Goal: Task Accomplishment & Management: Manage account settings

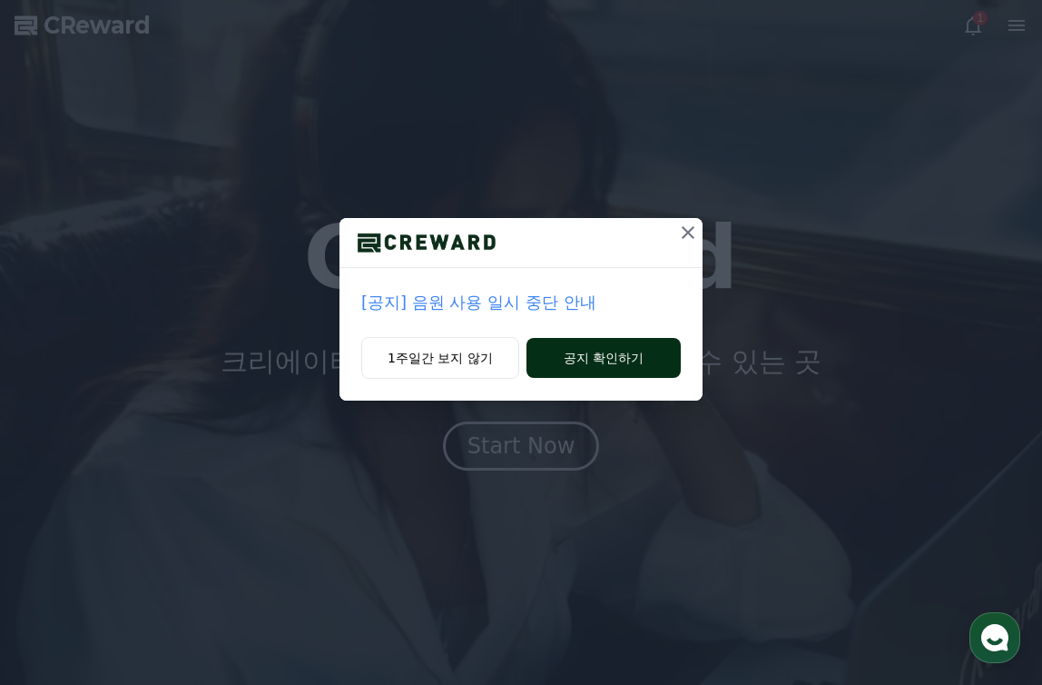
click at [587, 354] on button "공지 확인하기" at bounding box center [604, 358] width 154 height 40
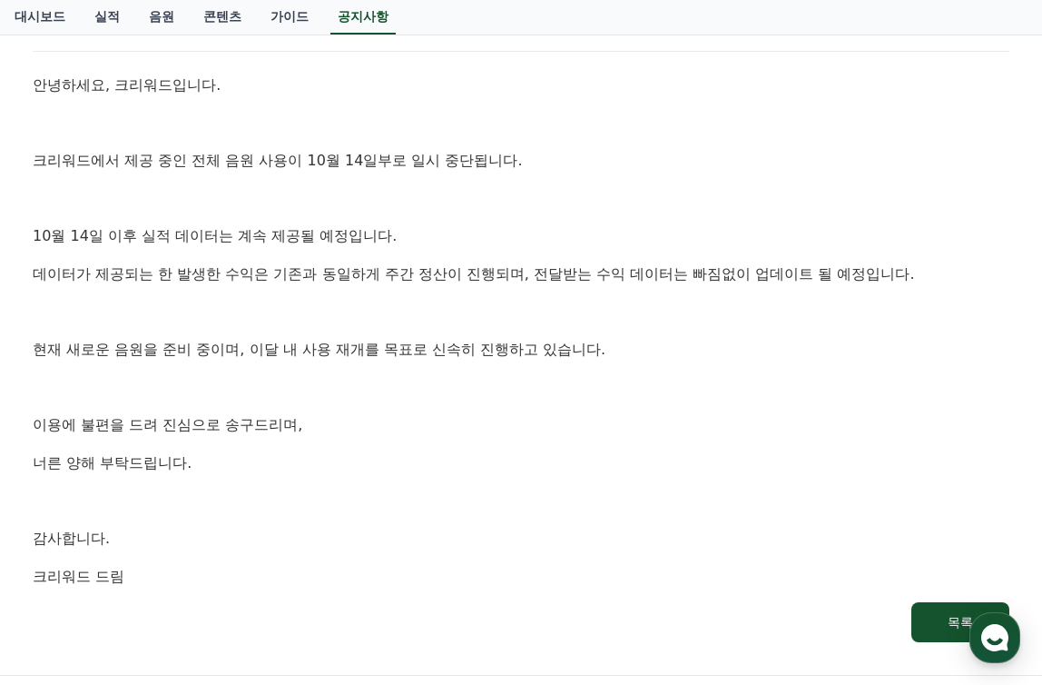
scroll to position [272, 0]
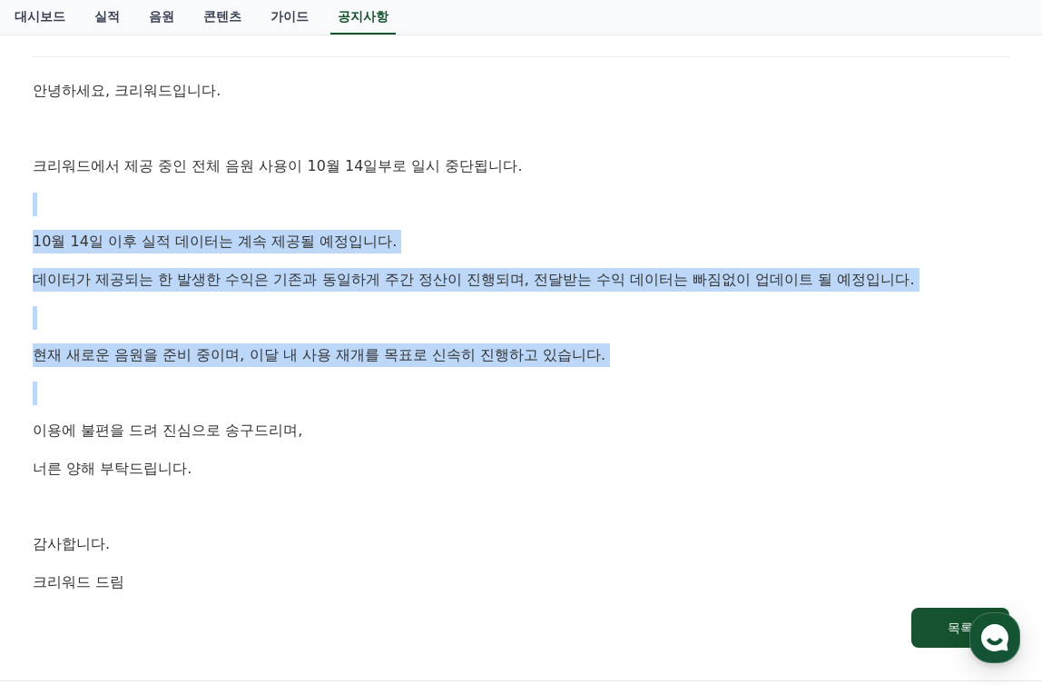
drag, startPoint x: 375, startPoint y: 208, endPoint x: 382, endPoint y: 377, distance: 169.0
click at [382, 377] on div "안녕하세요, 크리워드입니다. 크리워드에서 제공 중인 전체 음원 사용이 10월 14일부로 일시 중단됩니다. 10월 14일 이후 실적 데이터는 계…" at bounding box center [521, 336] width 977 height 514
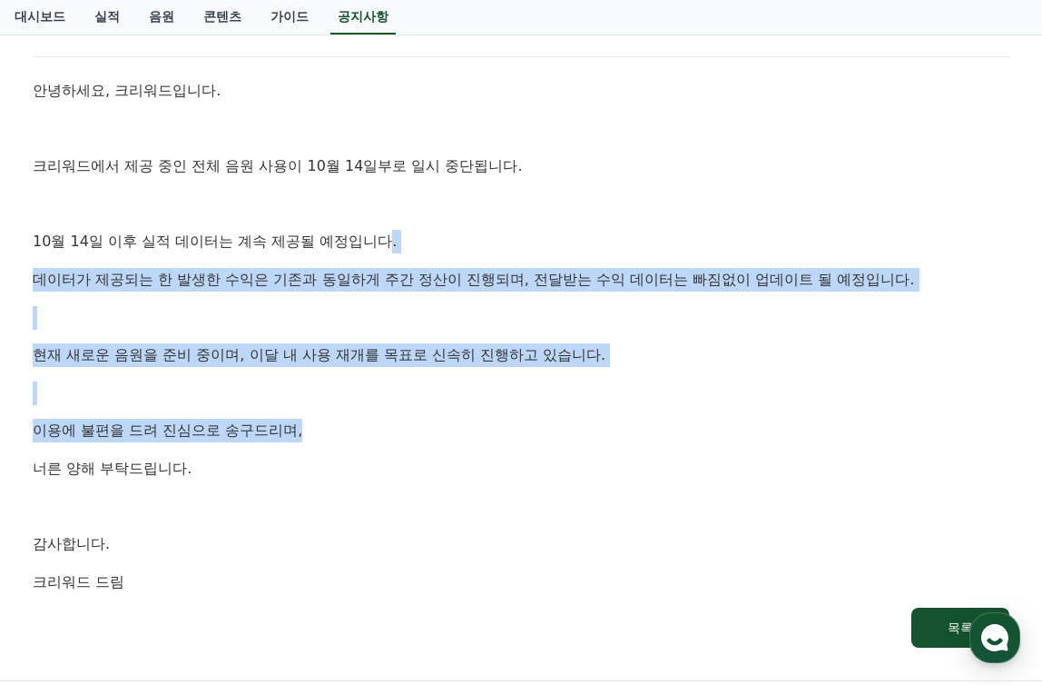
drag, startPoint x: 388, startPoint y: 302, endPoint x: 378, endPoint y: 432, distance: 130.2
click at [378, 432] on div "안녕하세요, 크리워드입니다. 크리워드에서 제공 중인 전체 음원 사용이 10월 14일부로 일시 중단됩니다. 10월 14일 이후 실적 데이터는 계…" at bounding box center [521, 336] width 977 height 514
click at [378, 432] on p "이용에 불편을 드려 진심으로 송구드리며," at bounding box center [521, 431] width 977 height 24
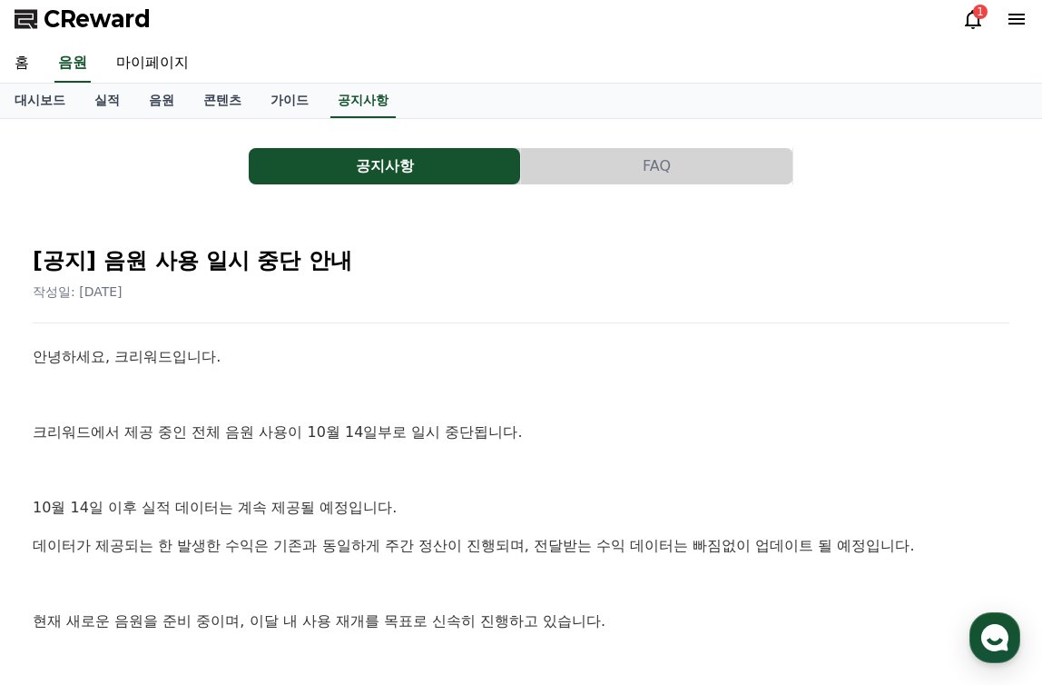
scroll to position [0, 0]
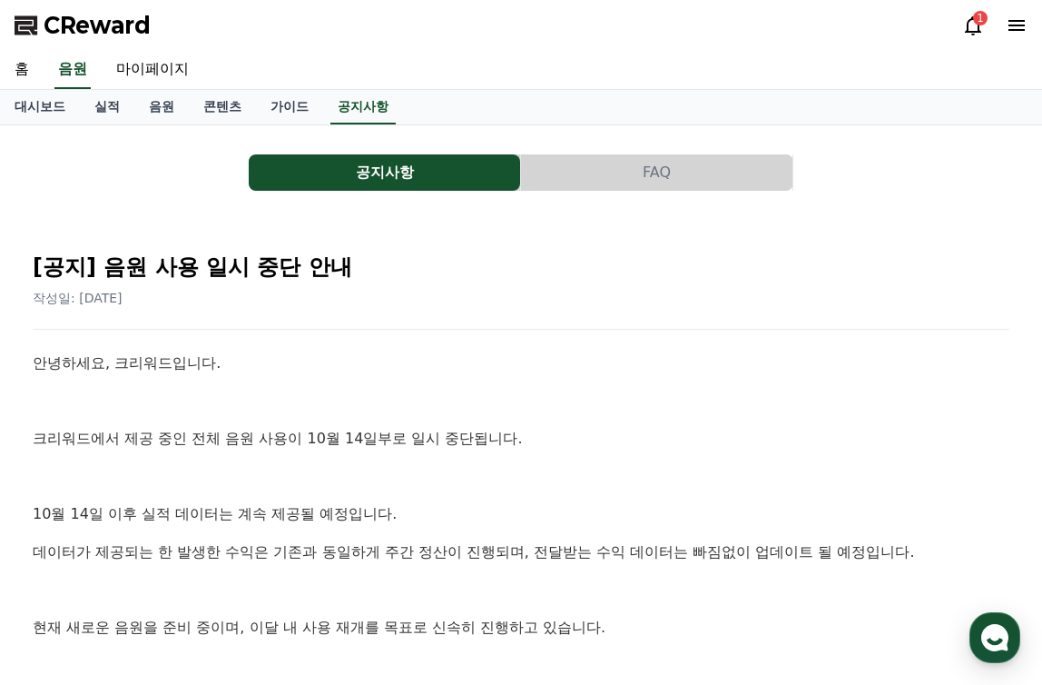
click at [973, 29] on icon at bounding box center [973, 26] width 22 height 22
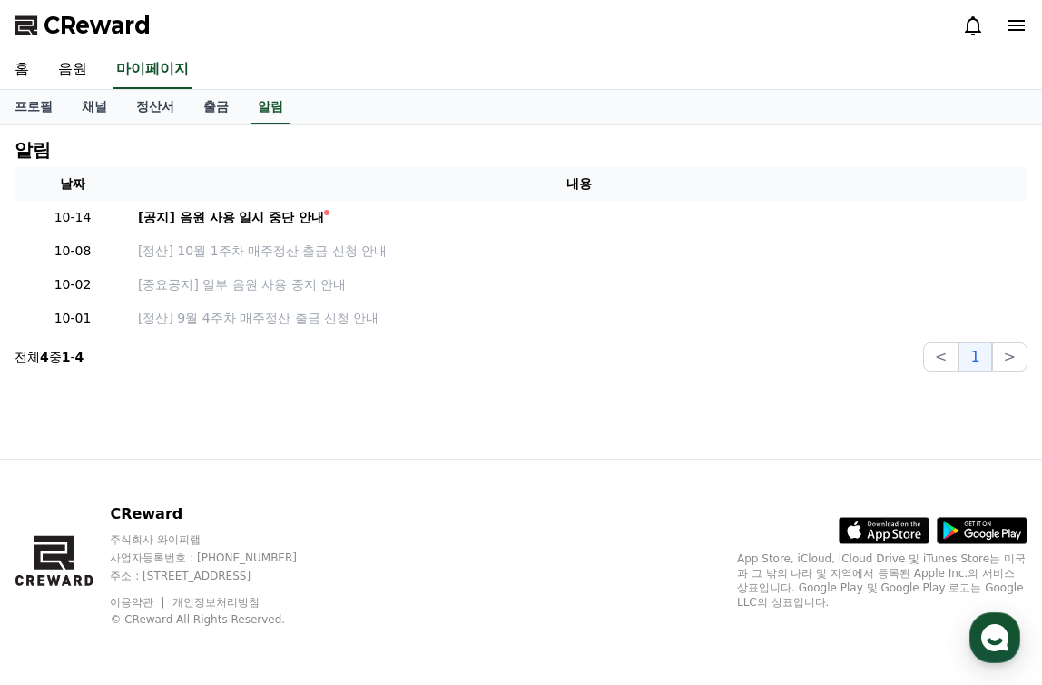
click at [1003, 30] on div at bounding box center [994, 26] width 65 height 22
click at [92, 109] on link "채널" at bounding box center [94, 107] width 54 height 35
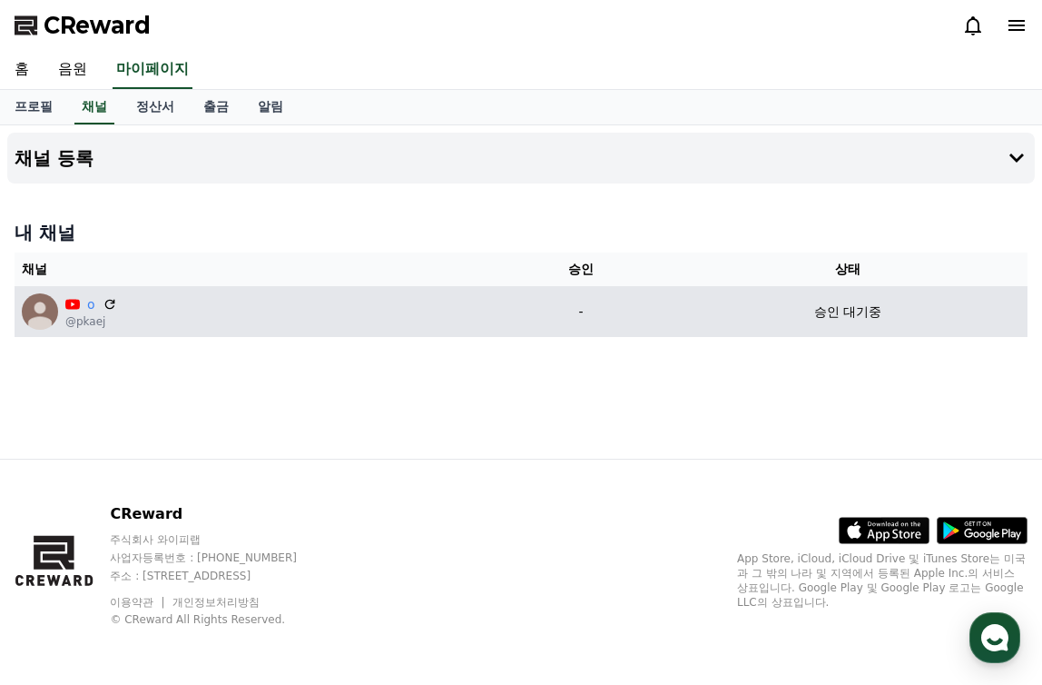
click at [271, 292] on td "o @pkaej" at bounding box center [254, 311] width 479 height 51
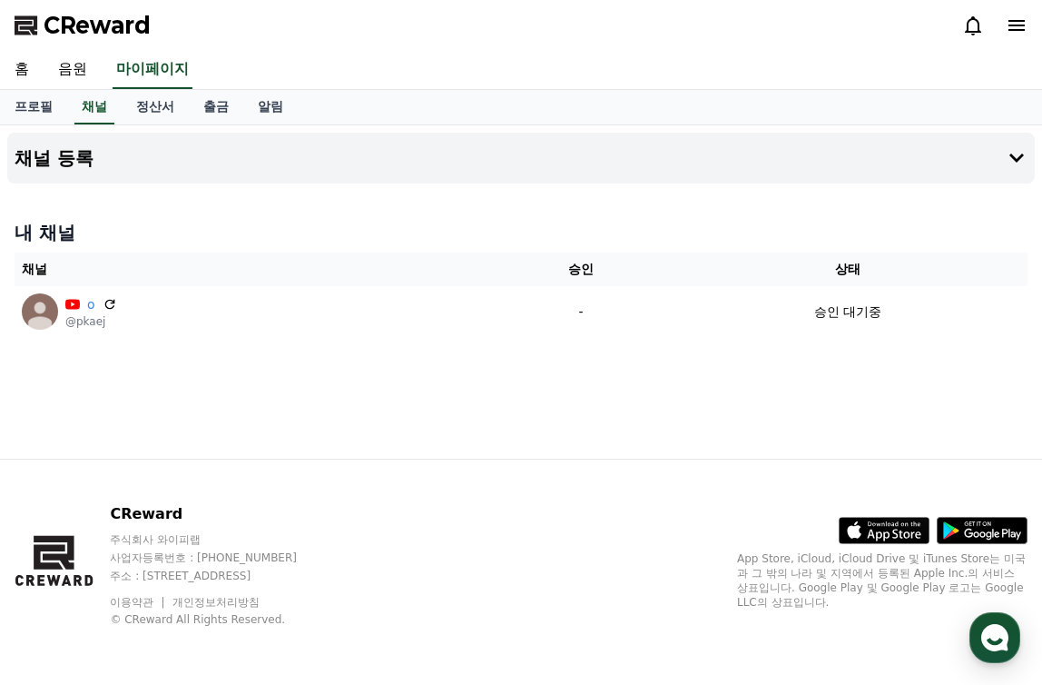
click at [1011, 27] on icon at bounding box center [1017, 26] width 22 height 22
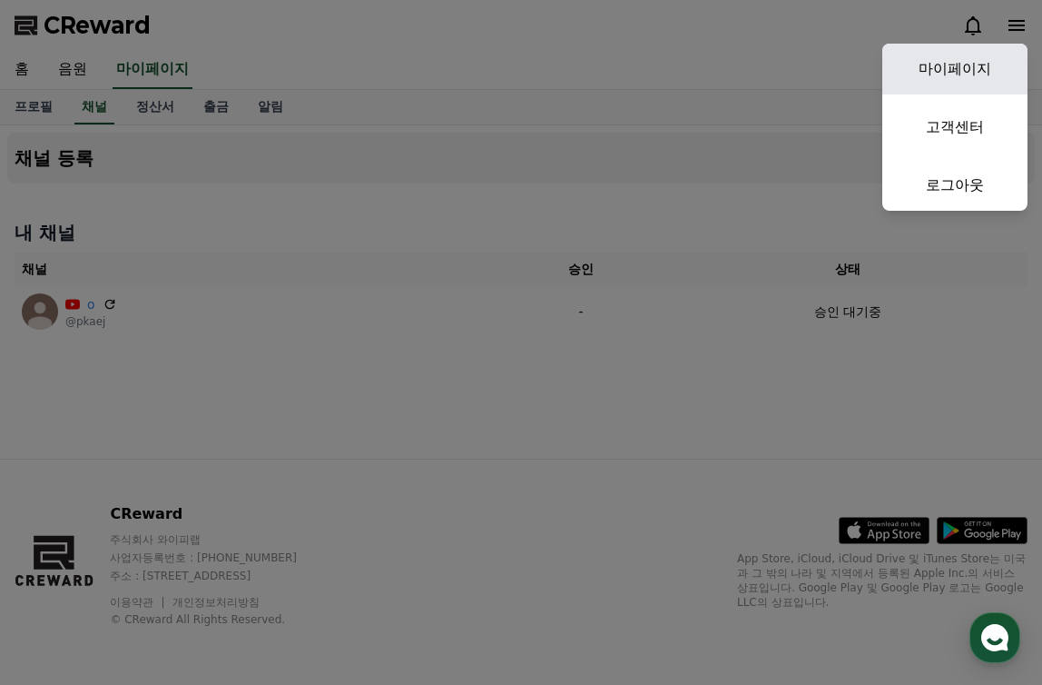
click at [924, 76] on link "마이페이지" at bounding box center [955, 69] width 145 height 51
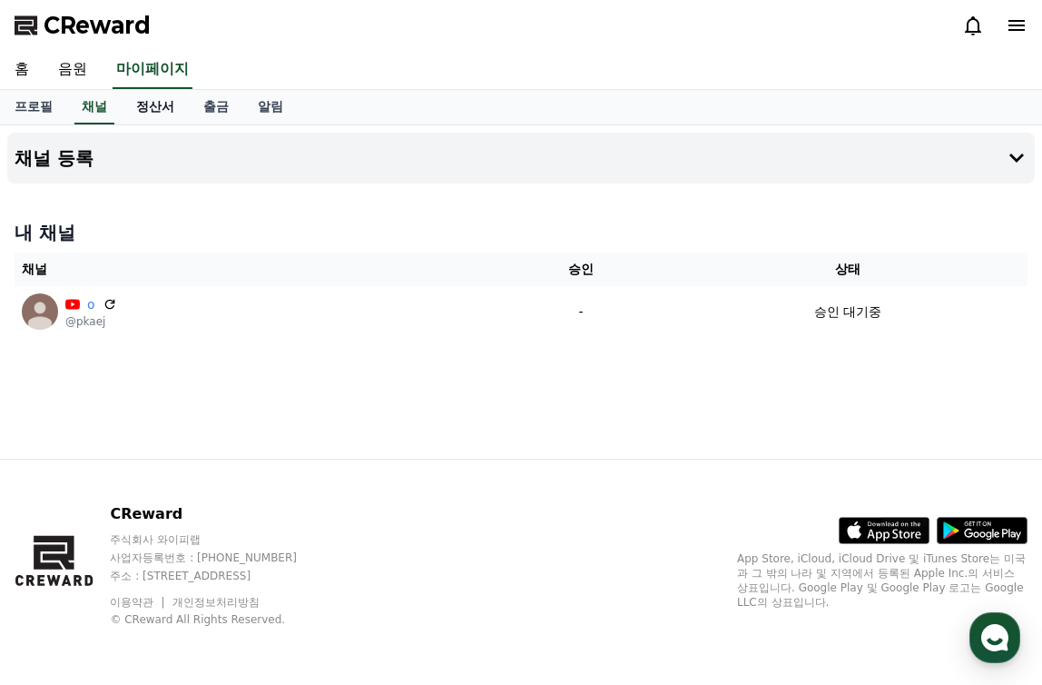
select select "**********"
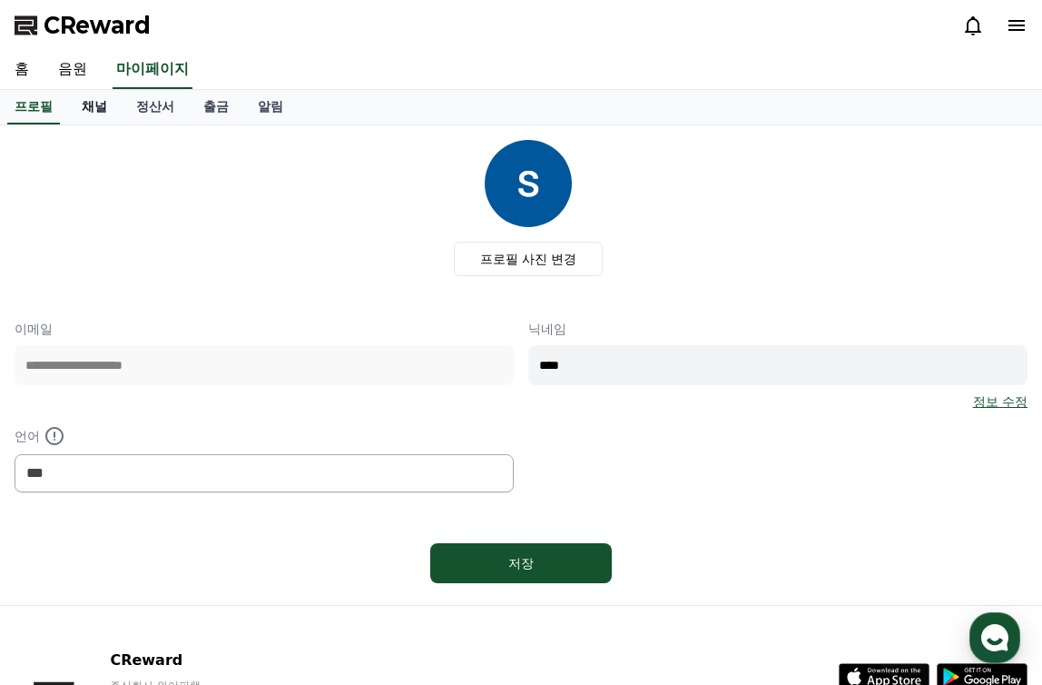
click at [94, 118] on link "채널" at bounding box center [94, 107] width 54 height 35
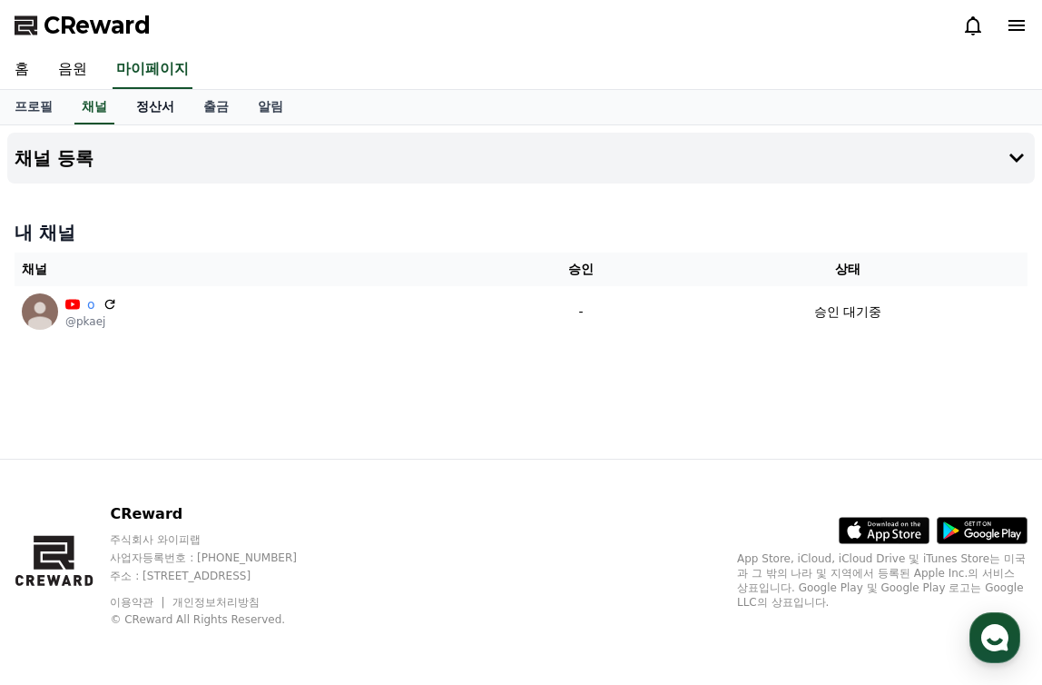
click at [151, 112] on link "정산서" at bounding box center [155, 107] width 67 height 35
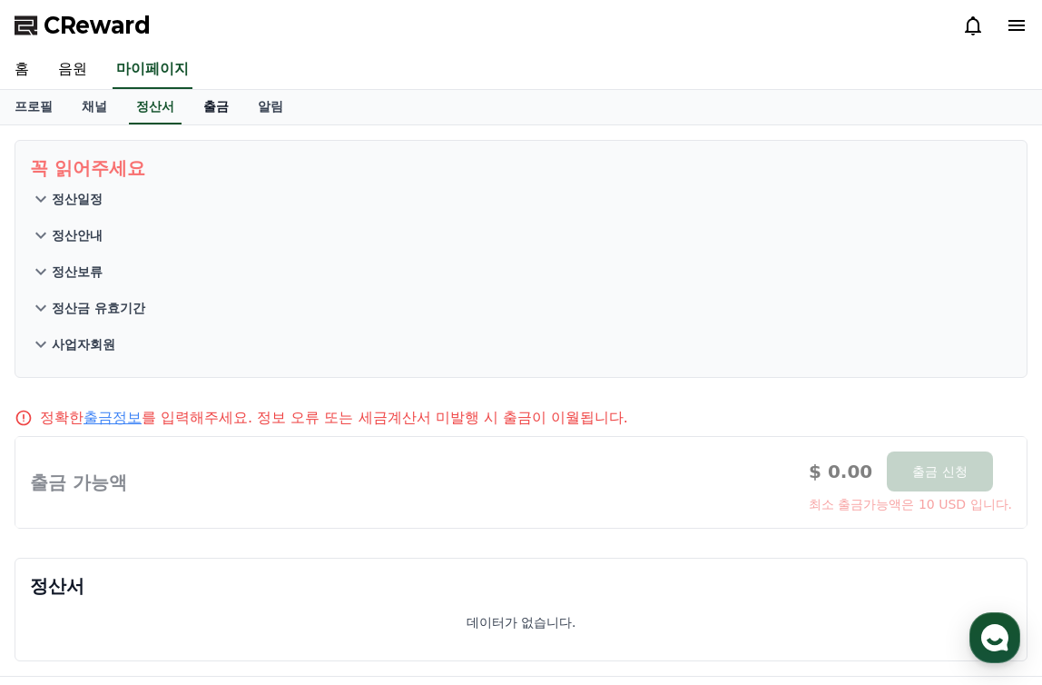
click at [218, 108] on link "출금" at bounding box center [216, 107] width 54 height 35
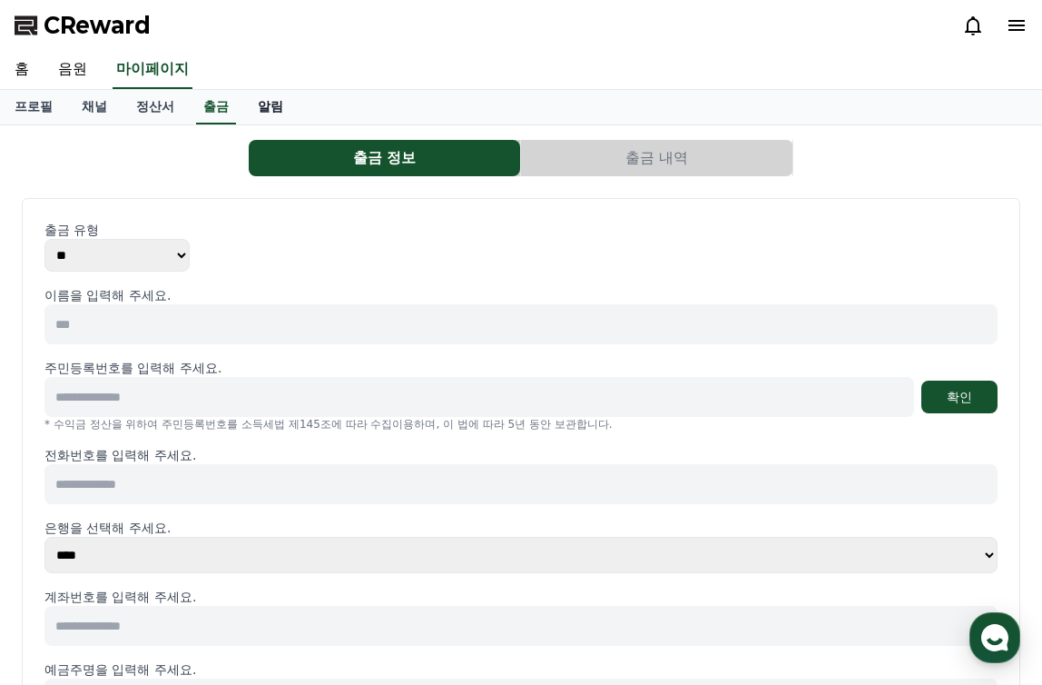
click at [266, 110] on link "알림" at bounding box center [270, 107] width 54 height 35
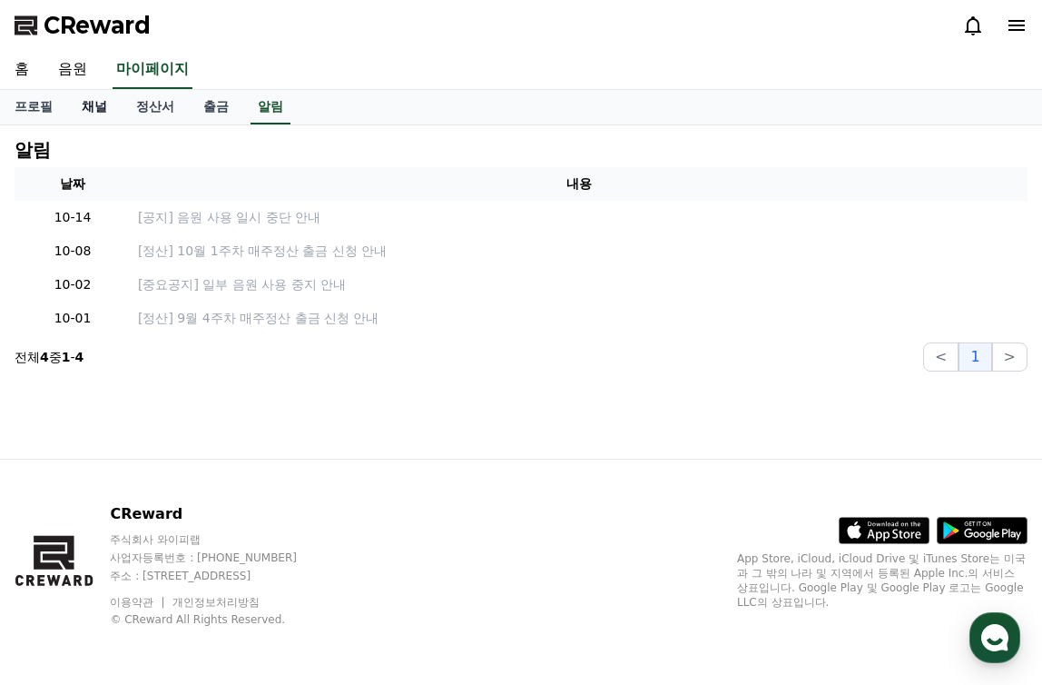
click at [95, 123] on link "채널" at bounding box center [94, 107] width 54 height 35
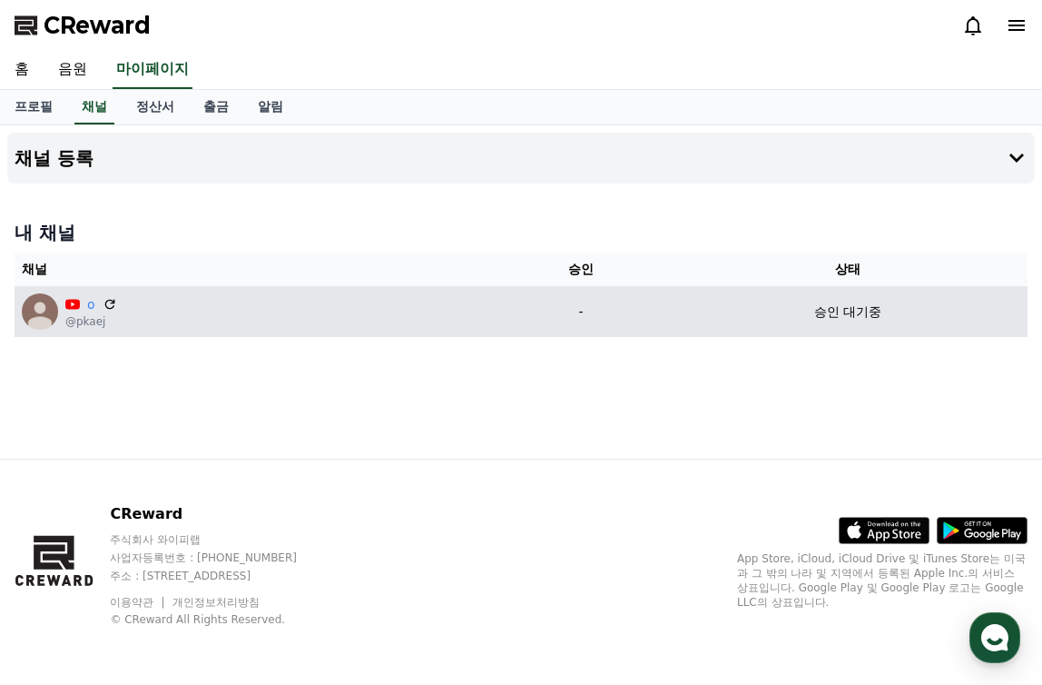
click at [113, 291] on td "o @pkaej" at bounding box center [254, 311] width 479 height 51
click at [112, 300] on icon at bounding box center [109, 304] width 11 height 11
